Goal: Task Accomplishment & Management: Complete application form

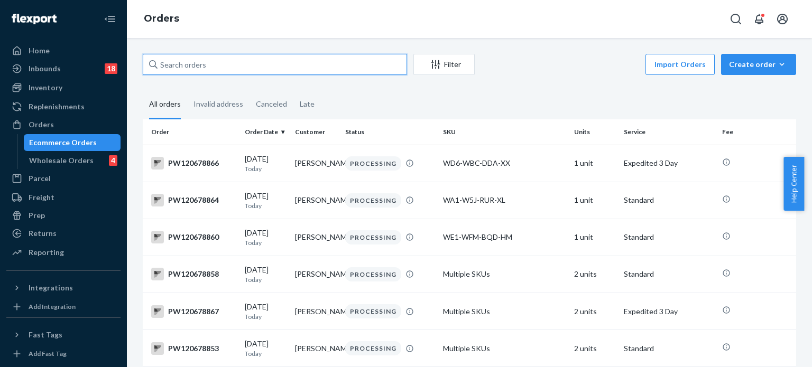
click at [330, 64] on input "text" at bounding box center [275, 64] width 264 height 21
paste input "PW120537449"
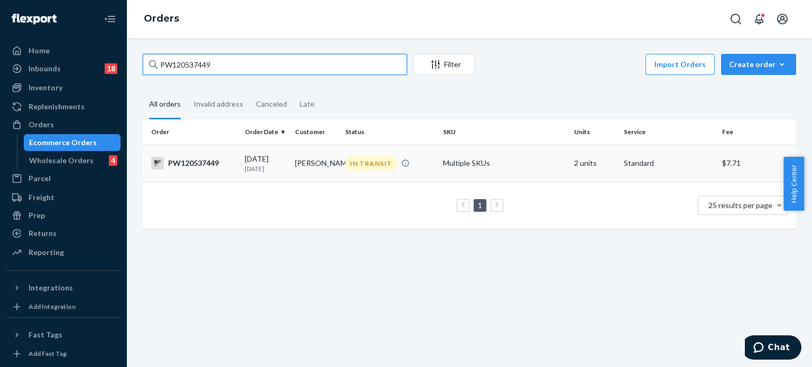
type input "PW120537449"
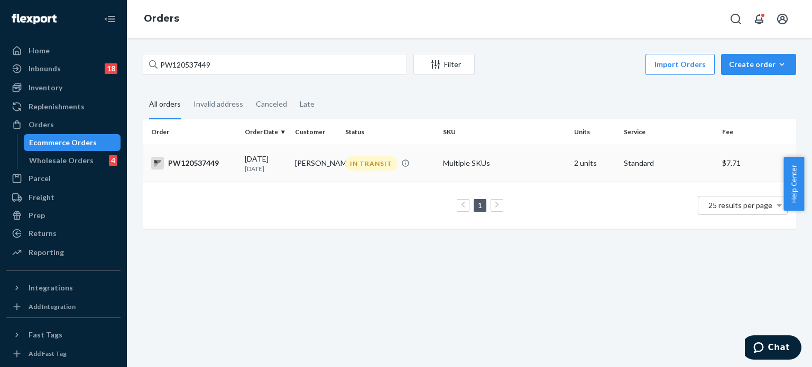
click at [410, 163] on div "IN TRANSIT" at bounding box center [390, 163] width 94 height 14
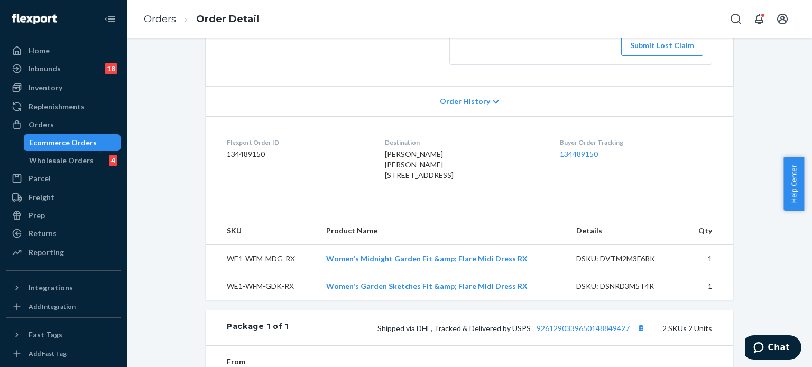
scroll to position [203, 0]
click at [569, 187] on div "Buyer Order Tracking 134489150" at bounding box center [636, 163] width 152 height 47
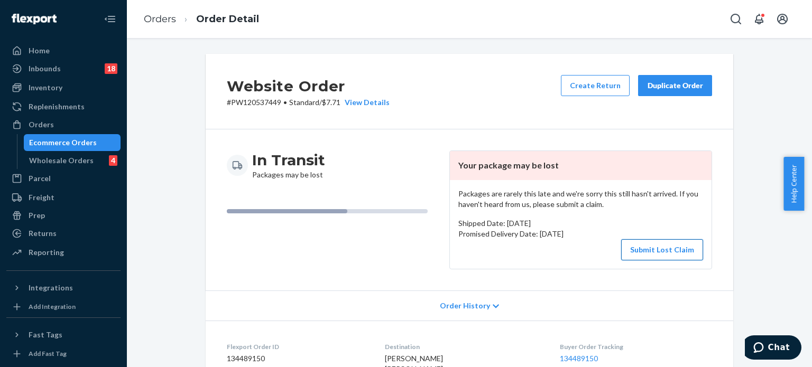
click at [653, 246] on button "Submit Lost Claim" at bounding box center [662, 249] width 82 height 21
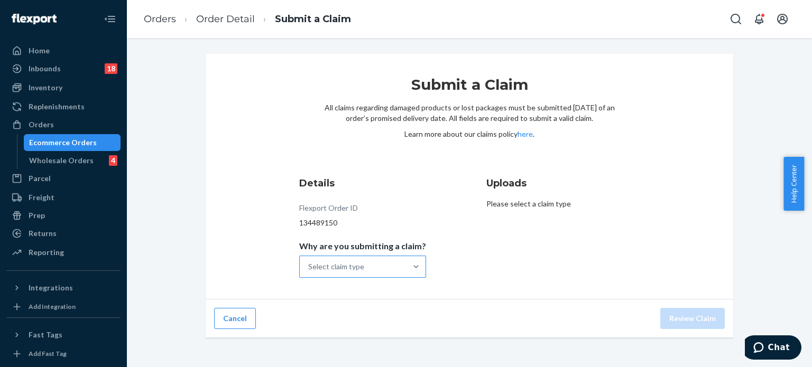
click at [379, 273] on div "Select claim type" at bounding box center [353, 266] width 107 height 21
click at [309, 272] on input "Why are you submitting a claim? Select claim type" at bounding box center [308, 267] width 1 height 11
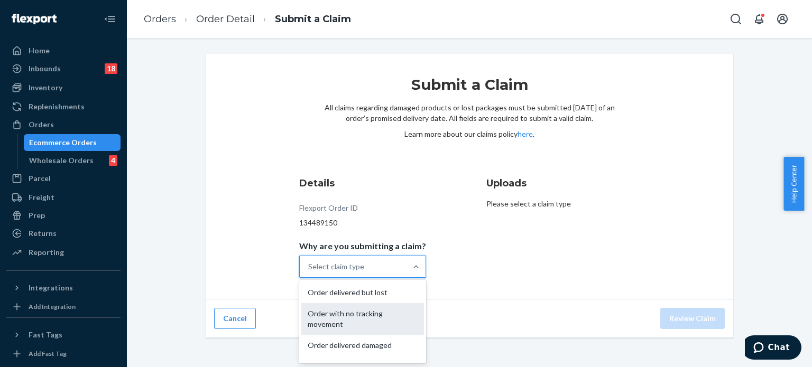
click at [346, 315] on div "Order with no tracking movement" at bounding box center [362, 319] width 123 height 32
click at [309, 272] on input "Why are you submitting a claim? option Order with no tracking movement focused,…" at bounding box center [308, 267] width 1 height 11
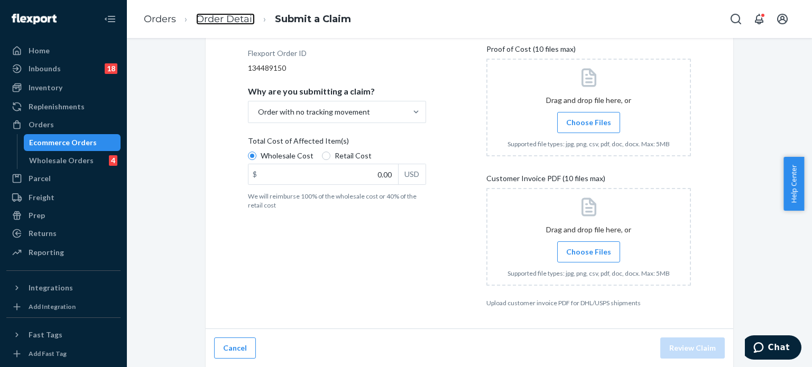
scroll to position [154, 0]
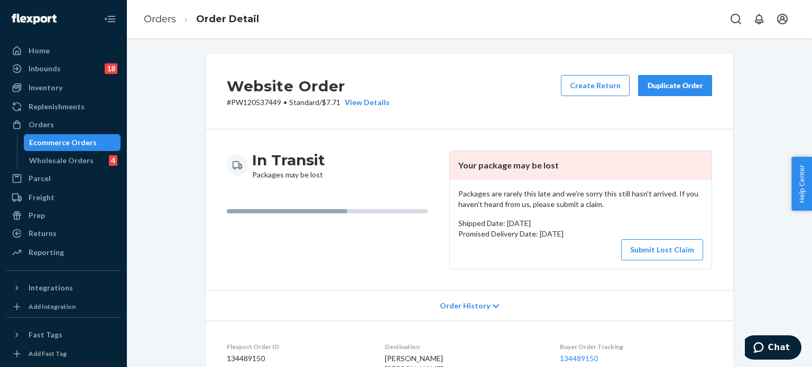
click at [255, 107] on p "# PW120537449 • Standard / $7.71 View Details" at bounding box center [308, 102] width 163 height 11
copy p "PW120537449"
